Goal: Task Accomplishment & Management: Use online tool/utility

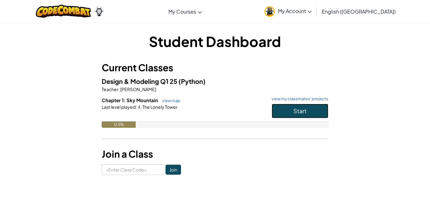
click at [288, 108] on button "Start" at bounding box center [300, 111] width 57 height 14
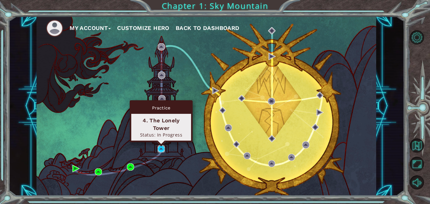
click at [160, 147] on img at bounding box center [161, 148] width 7 height 7
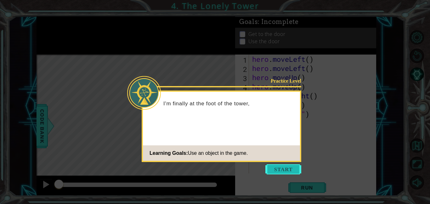
click at [279, 167] on button "Start" at bounding box center [284, 169] width 36 height 10
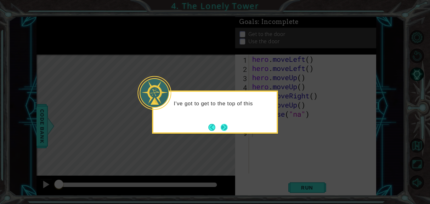
click at [227, 129] on button "Next" at bounding box center [224, 126] width 7 height 7
click at [227, 129] on button "Next" at bounding box center [224, 127] width 7 height 7
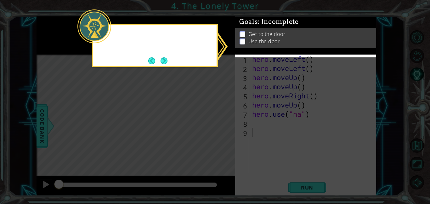
click at [227, 129] on icon at bounding box center [215, 102] width 430 height 204
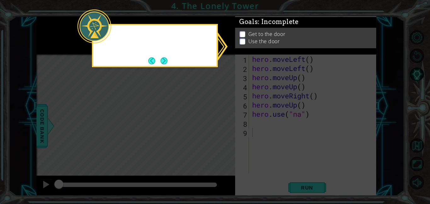
click at [227, 129] on icon at bounding box center [215, 102] width 430 height 204
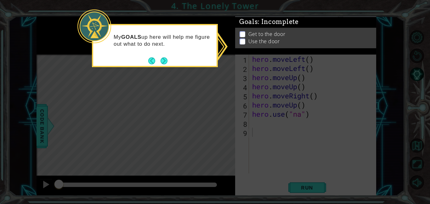
click at [243, 36] on p at bounding box center [243, 39] width 6 height 6
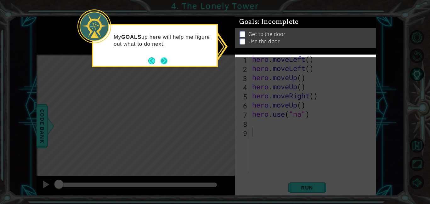
click at [165, 62] on button "Next" at bounding box center [164, 60] width 7 height 7
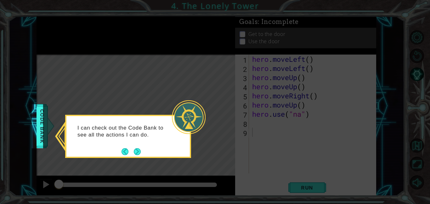
click at [150, 159] on icon at bounding box center [215, 102] width 430 height 204
click at [136, 154] on button "Next" at bounding box center [137, 151] width 7 height 7
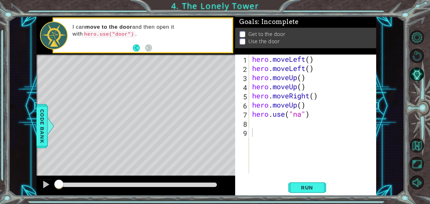
click at [145, 43] on footer at bounding box center [142, 47] width 19 height 9
drag, startPoint x: 73, startPoint y: 33, endPoint x: 96, endPoint y: 35, distance: 22.8
click at [96, 35] on code "hero.use("door")" at bounding box center [109, 34] width 52 height 7
click at [251, 127] on div "hero . moveLeft ( ) hero . moveLeft ( ) hero . moveUp ( ) hero . moveUp ( ) her…" at bounding box center [314, 122] width 127 height 137
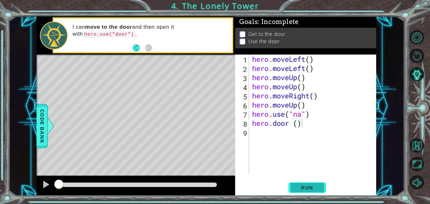
click at [295, 182] on button "Run" at bounding box center [307, 187] width 38 height 14
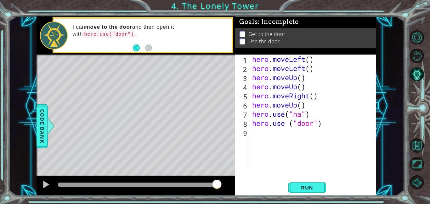
scroll to position [0, 3]
click at [307, 189] on span "Run" at bounding box center [307, 187] width 25 height 6
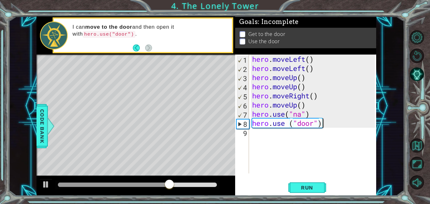
click at [285, 115] on div "hero . moveLeft ( ) hero . moveLeft ( ) hero . moveUp ( ) hero . moveUp ( ) her…" at bounding box center [314, 122] width 127 height 137
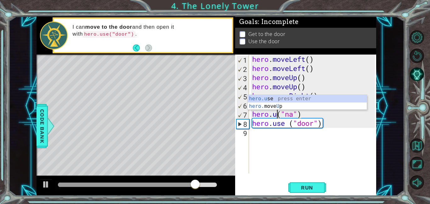
scroll to position [0, 2]
click at [279, 106] on div "hero.u se press enter hero. move U p press enter" at bounding box center [307, 110] width 119 height 30
type textarea "hero.moveUp()("na")"
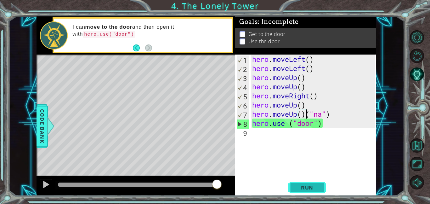
click at [306, 186] on span "Run" at bounding box center [307, 187] width 25 height 6
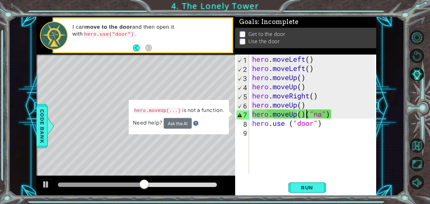
click at [168, 113] on code "hero.moveUp(...)" at bounding box center [157, 110] width 49 height 6
click at [169, 118] on button "Ask the AI" at bounding box center [178, 123] width 28 height 11
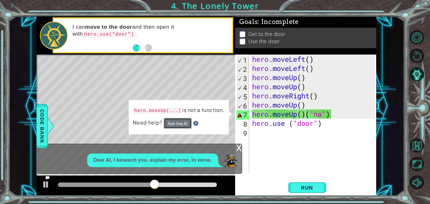
click at [169, 122] on button "Ask the AI" at bounding box center [178, 123] width 28 height 11
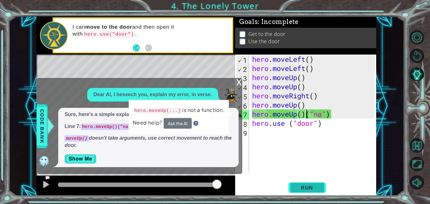
click at [299, 185] on span "Run" at bounding box center [307, 187] width 25 height 6
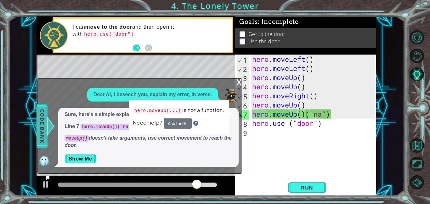
click at [43, 125] on span "Code Bank" at bounding box center [42, 126] width 10 height 38
